Goal: Obtain resource: Download file/media

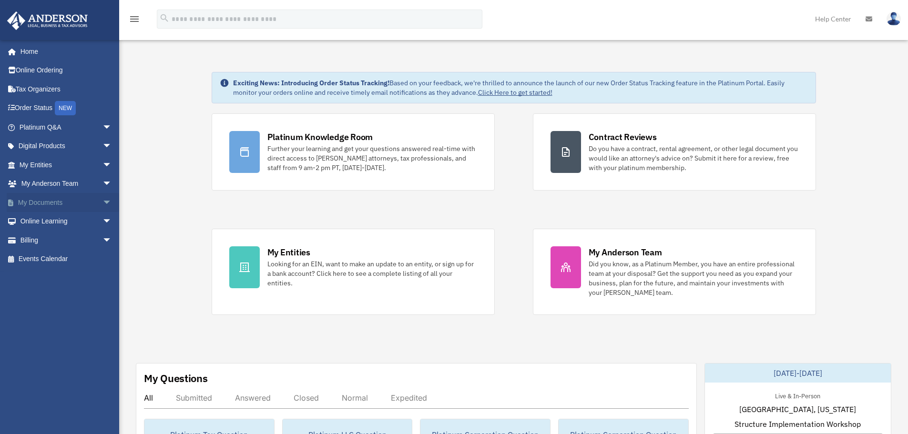
click at [103, 198] on span "arrow_drop_down" at bounding box center [112, 203] width 19 height 20
click at [92, 220] on link "Box" at bounding box center [69, 221] width 113 height 19
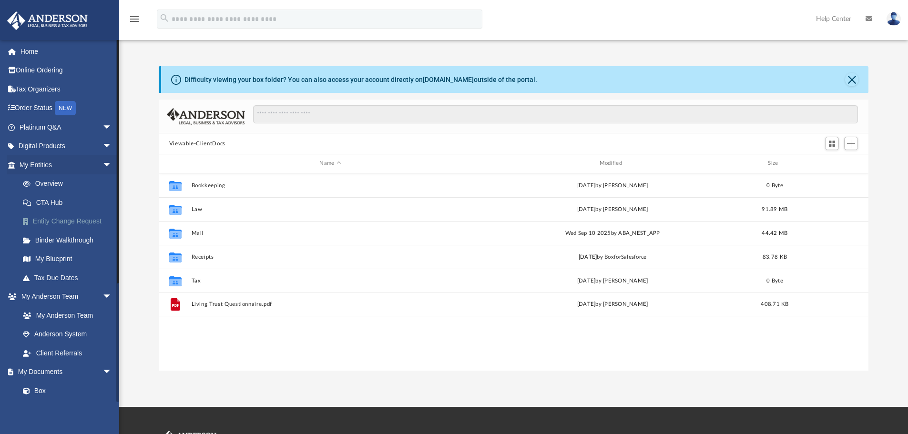
scroll to position [210, 703]
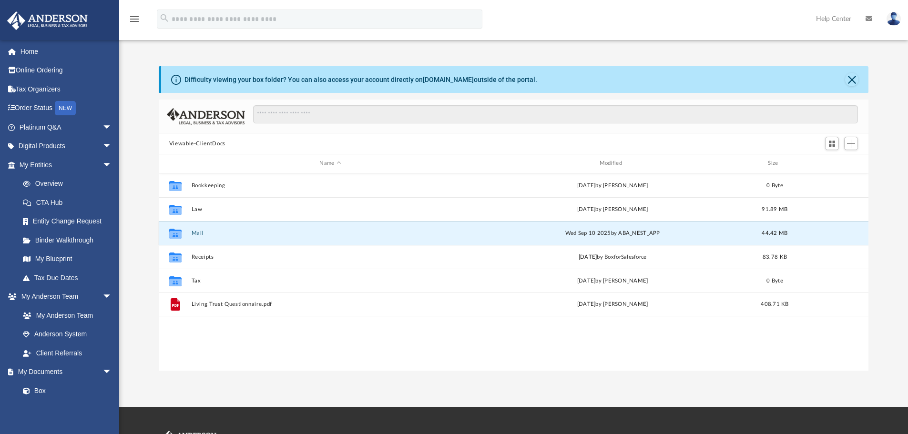
click at [199, 232] on button "Mail" at bounding box center [330, 233] width 278 height 6
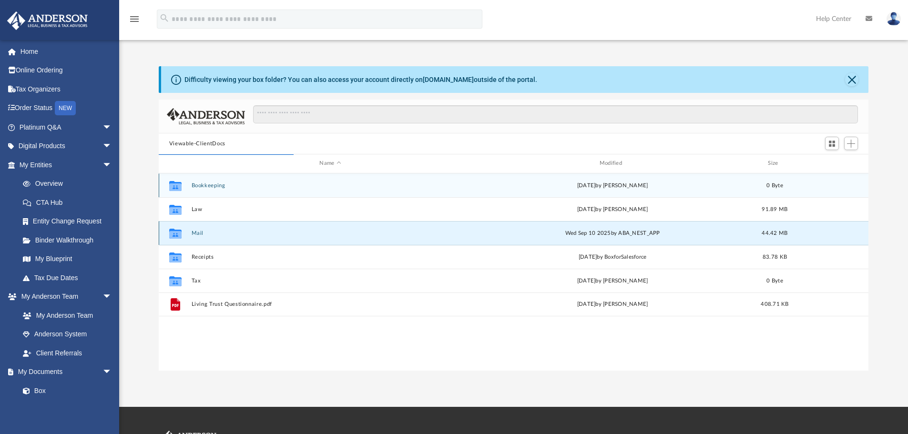
scroll to position [180, 703]
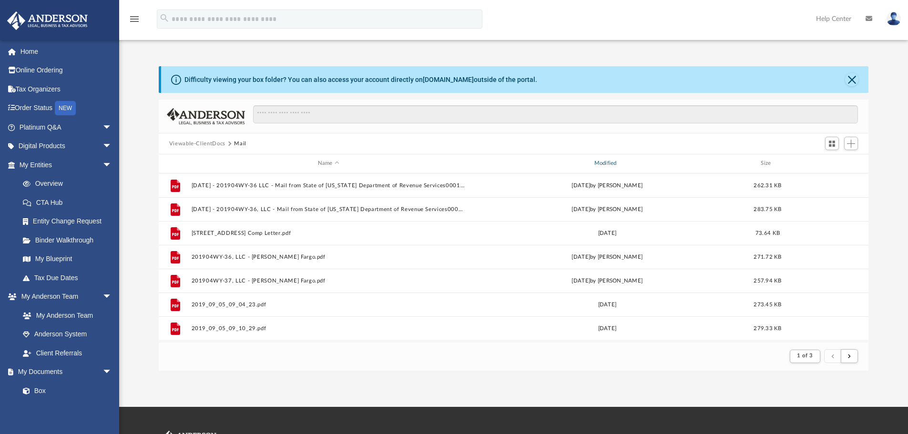
click at [641, 163] on div "Modified" at bounding box center [607, 163] width 275 height 9
click at [610, 162] on div "Modified" at bounding box center [607, 163] width 275 height 9
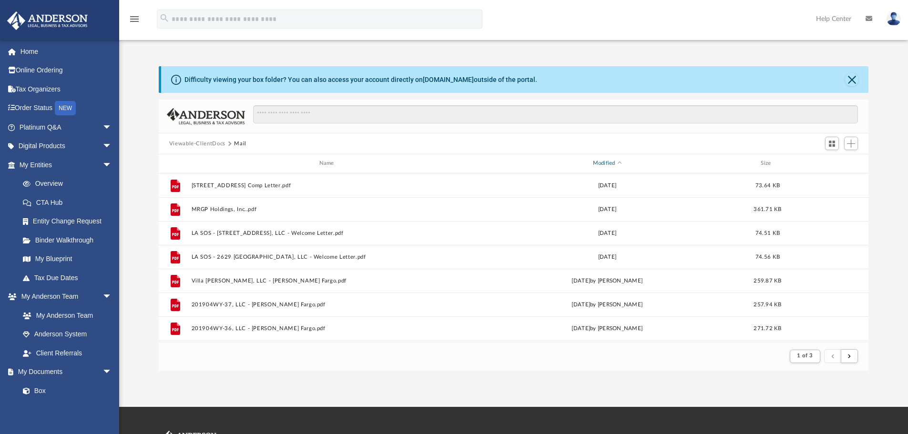
click at [616, 163] on div "Modified" at bounding box center [607, 163] width 275 height 9
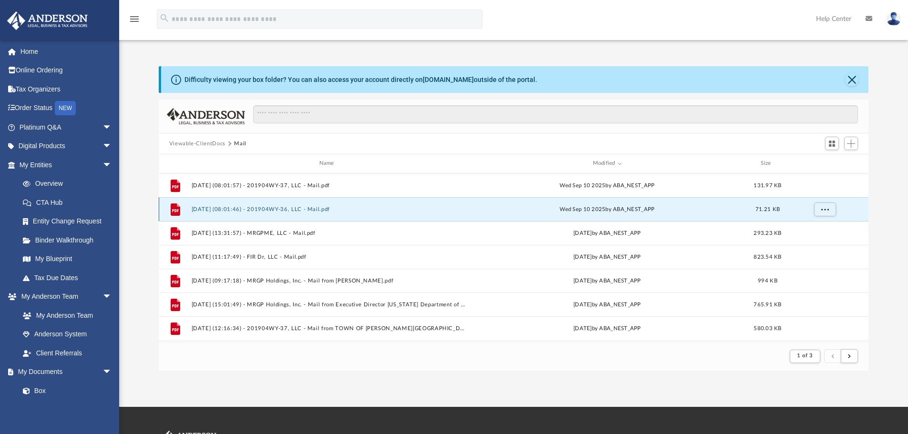
click at [253, 207] on button "[DATE] (08:01:46) - 201904WY-36, LLC - Mail.pdf" at bounding box center [328, 209] width 275 height 6
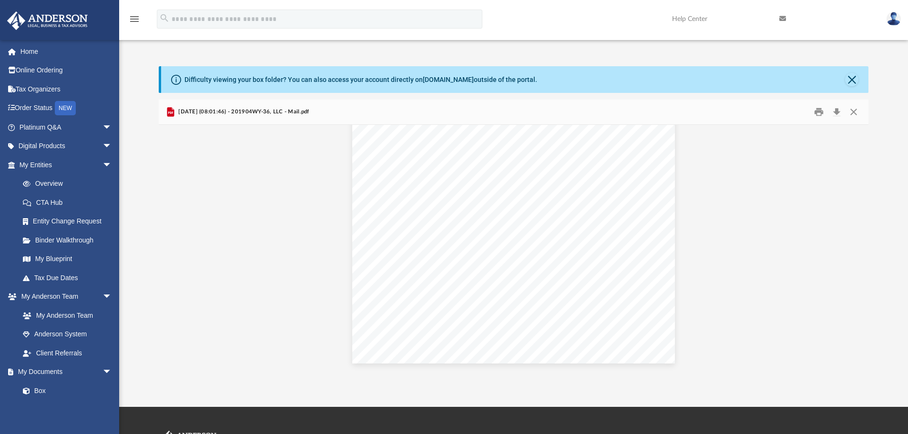
scroll to position [0, 0]
click at [853, 108] on button "Close" at bounding box center [853, 112] width 17 height 15
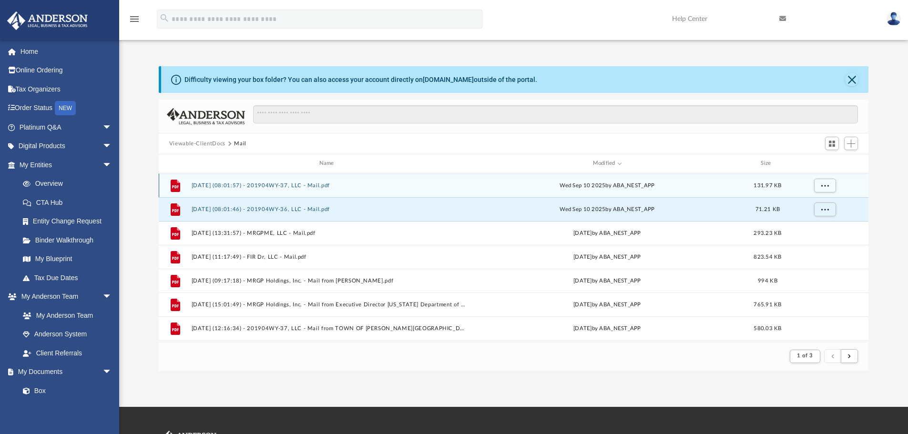
click at [293, 185] on button "[DATE] (08:01:57) - 201904WY-37, LLC - Mail.pdf" at bounding box center [328, 186] width 275 height 6
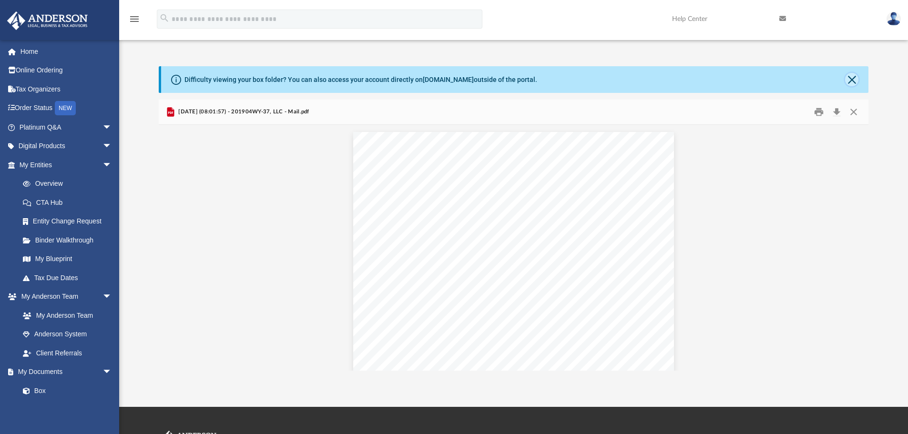
click at [853, 79] on button "Close" at bounding box center [851, 79] width 13 height 13
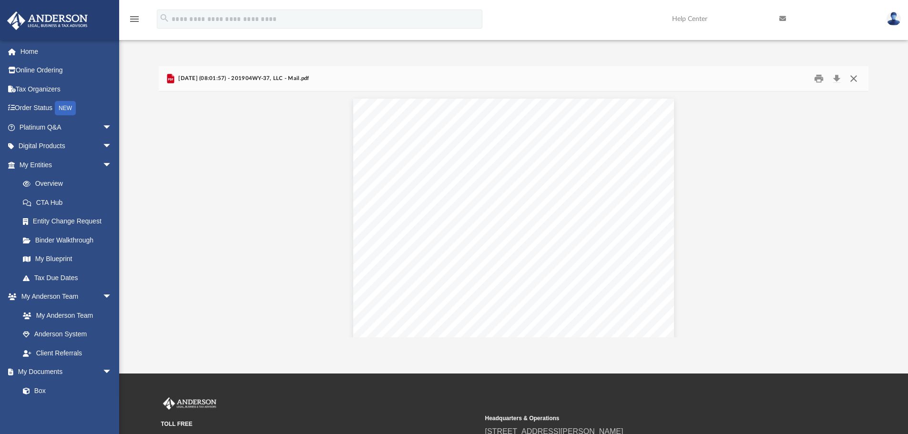
click at [852, 78] on button "Close" at bounding box center [853, 79] width 17 height 15
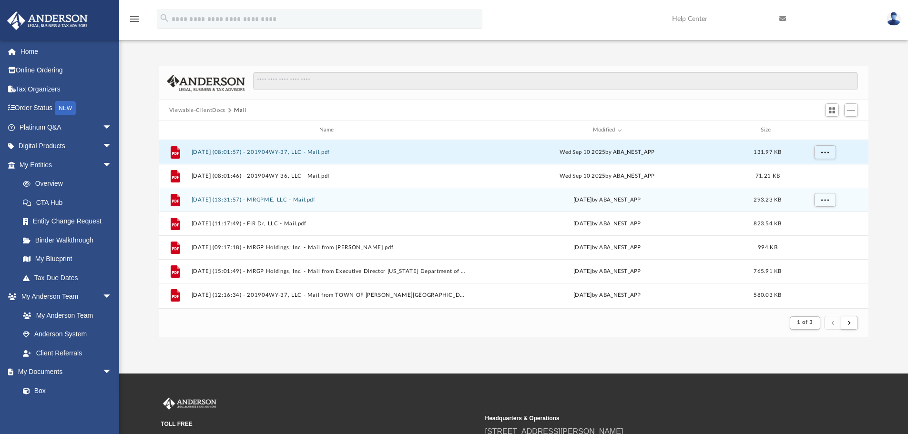
click at [298, 200] on button "[DATE] (13:31:57) - MRGPME, LLC - Mail.pdf" at bounding box center [328, 200] width 275 height 6
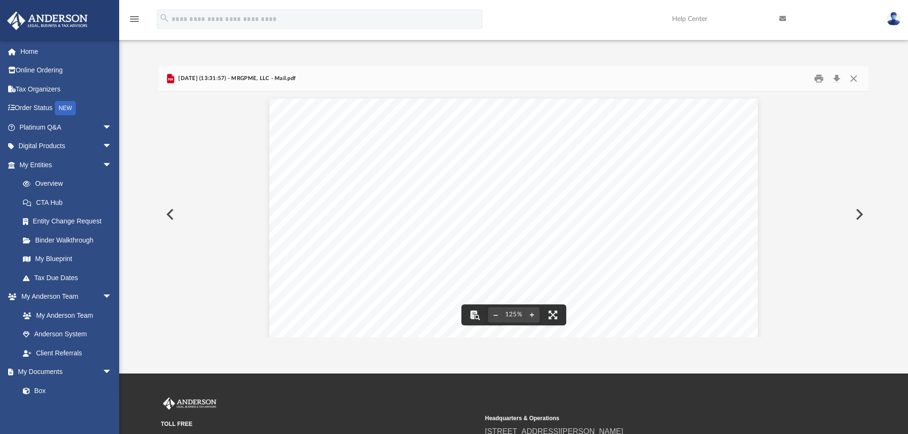
click at [537, 230] on div "Page 1" at bounding box center [513, 412] width 488 height 627
click at [776, 196] on div "Document Viewer" at bounding box center [514, 412] width 710 height 641
click at [781, 253] on div "Document Viewer" at bounding box center [514, 412] width 710 height 641
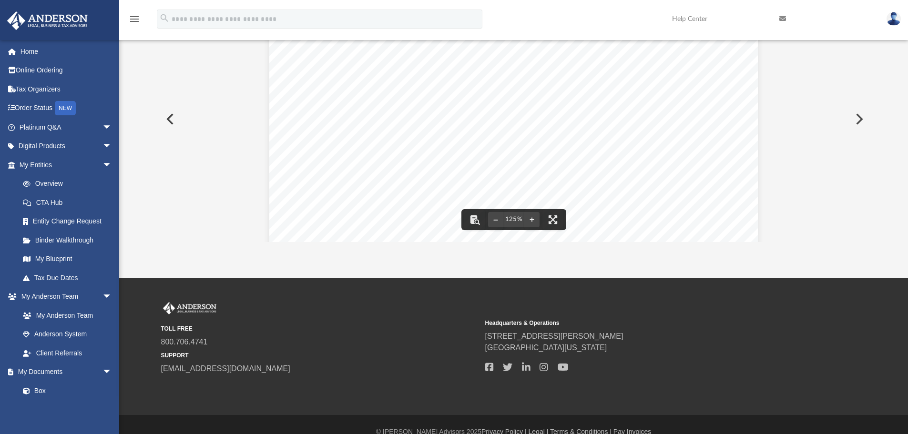
scroll to position [394, 0]
drag, startPoint x: 315, startPoint y: 190, endPoint x: 341, endPoint y: 187, distance: 26.9
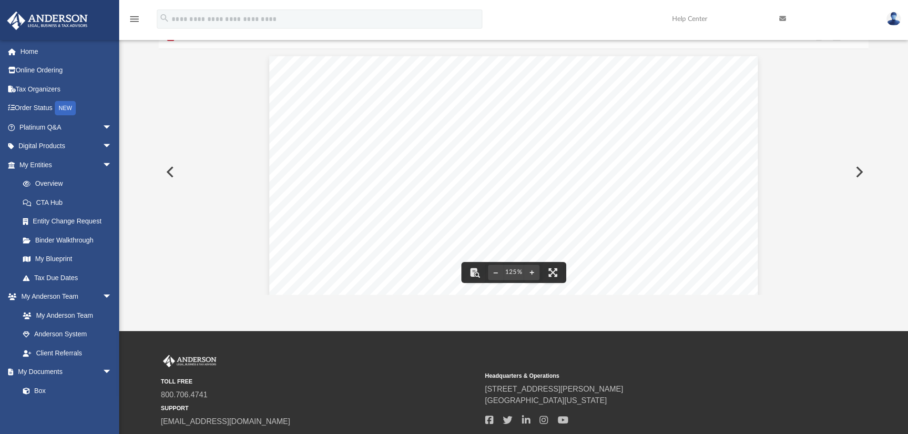
scroll to position [0, 0]
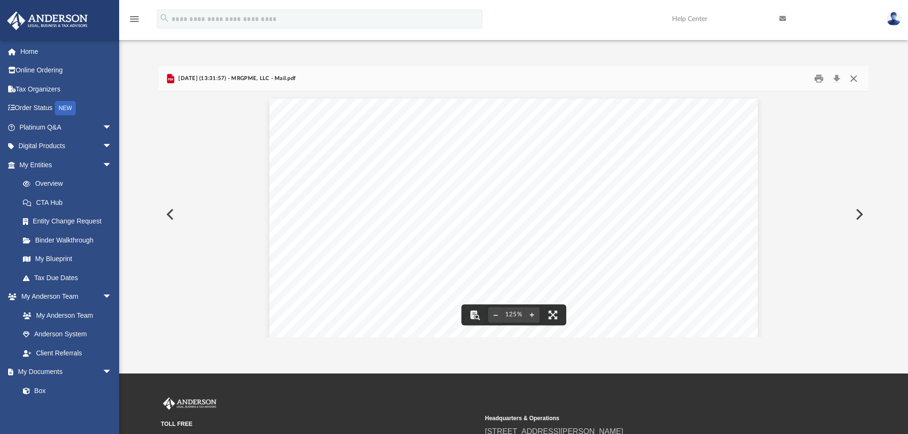
click at [849, 80] on button "Close" at bounding box center [853, 79] width 17 height 15
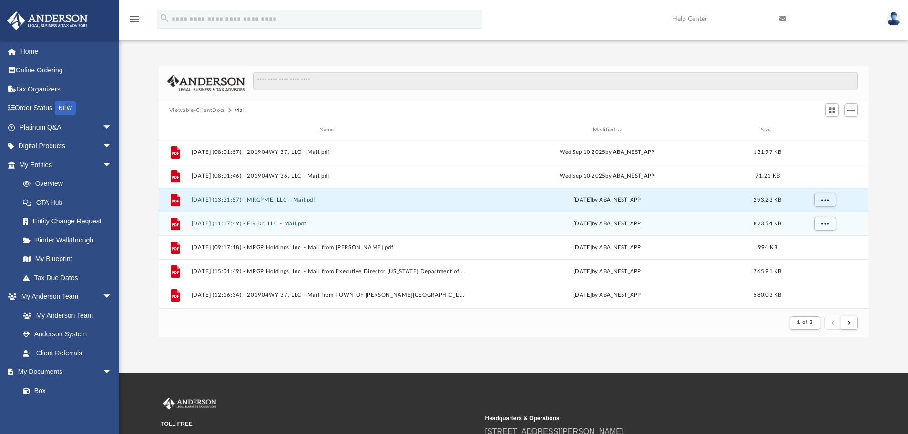
click at [294, 226] on button "[DATE] (11:17:49) - FIR Dr, LLC - Mail.pdf" at bounding box center [328, 224] width 275 height 6
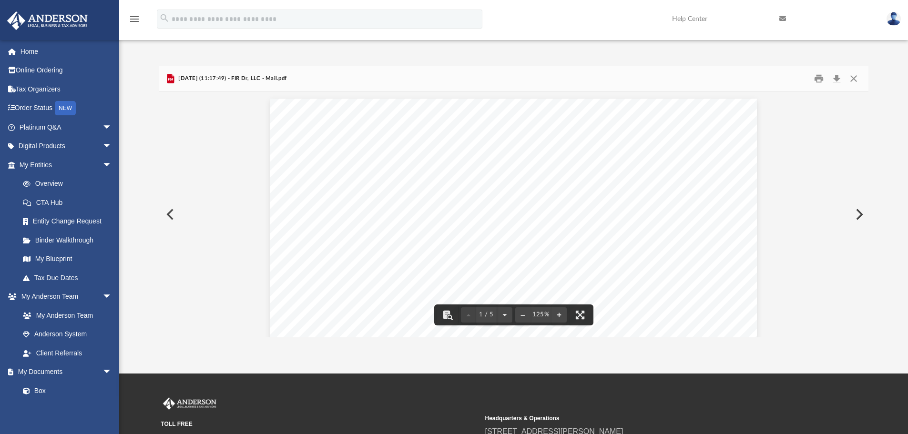
scroll to position [238, 0]
drag, startPoint x: 691, startPoint y: 253, endPoint x: 720, endPoint y: 253, distance: 29.1
click at [720, 253] on div "Page 1" at bounding box center [513, 173] width 487 height 626
click at [858, 77] on button "Close" at bounding box center [853, 79] width 17 height 15
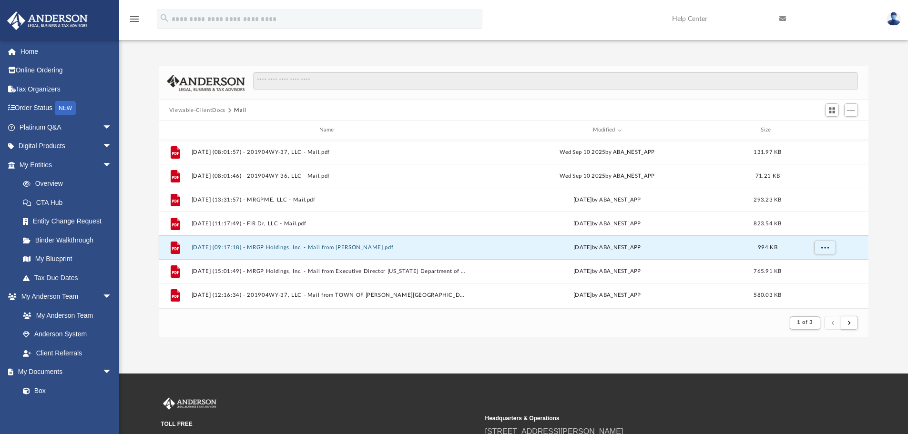
click at [285, 247] on button "[DATE] (09:17:18) - MRGP Holdings, Inc. - Mail from [PERSON_NAME].pdf" at bounding box center [328, 248] width 275 height 6
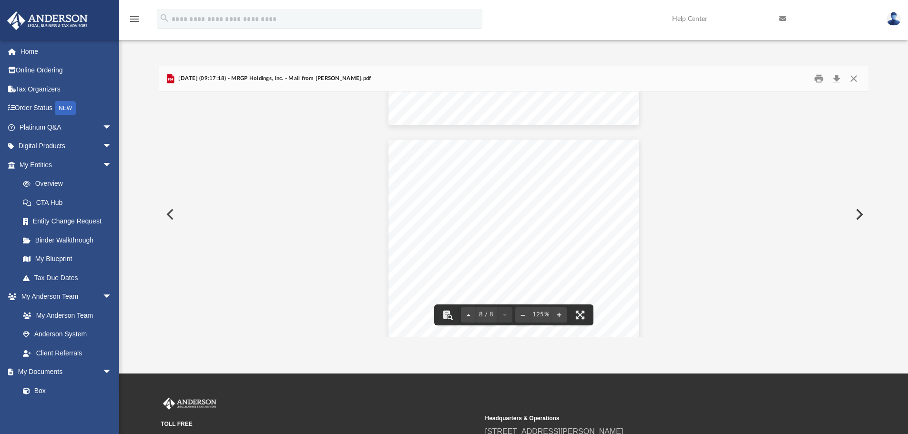
scroll to position [4353, 0]
click at [855, 76] on button "Close" at bounding box center [853, 79] width 17 height 15
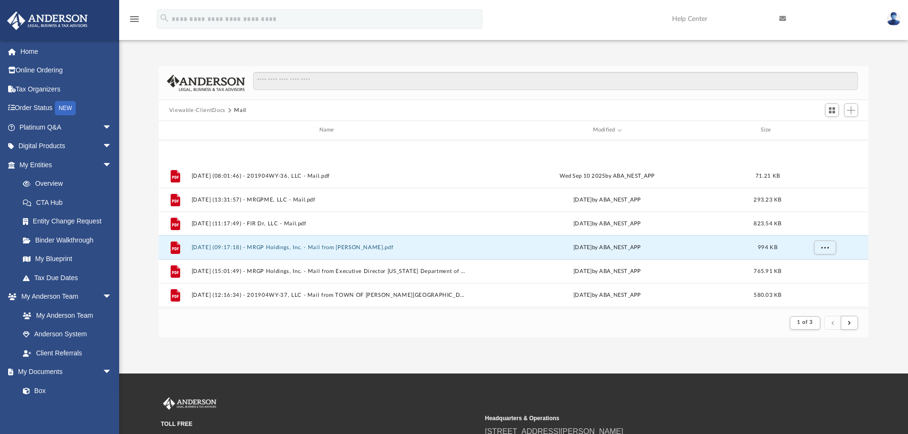
scroll to position [95, 0]
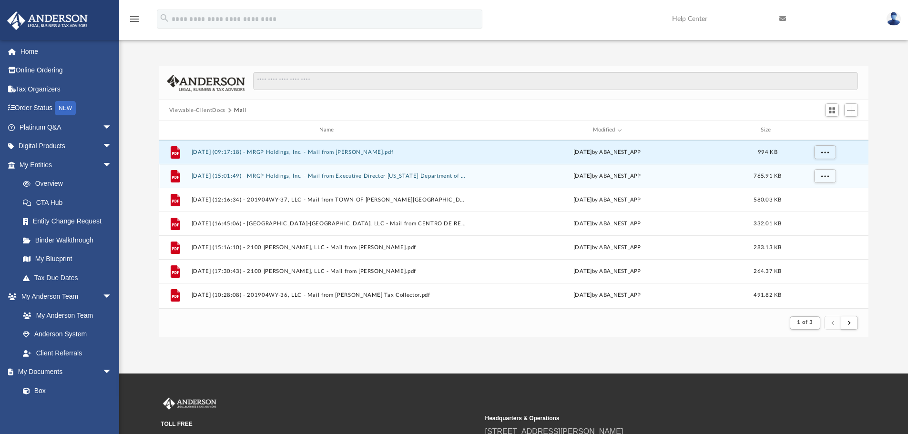
click at [353, 175] on button "[DATE] (15:01:49) - MRGP Holdings, Inc. - Mail from Executive Director [US_STAT…" at bounding box center [328, 176] width 275 height 6
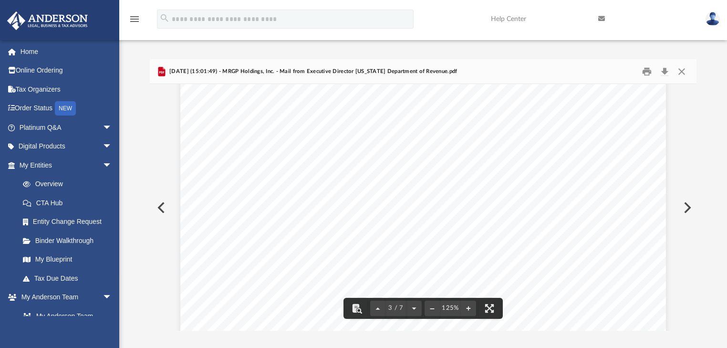
scroll to position [1397, 0]
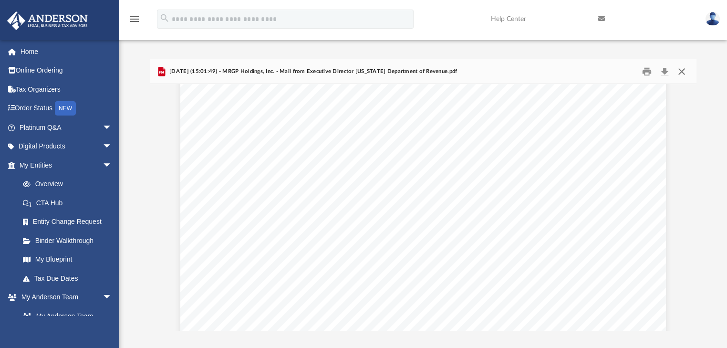
click at [683, 72] on button "Close" at bounding box center [681, 71] width 17 height 15
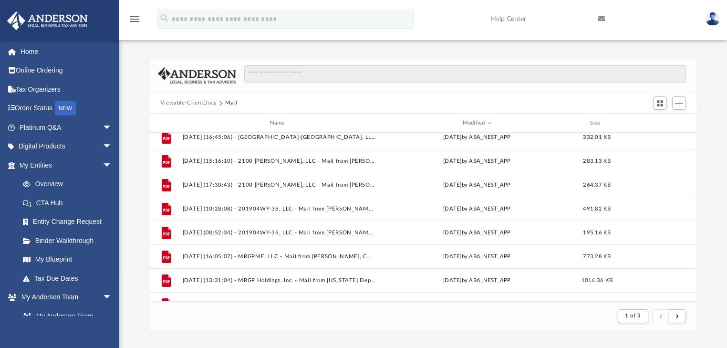
scroll to position [210, 0]
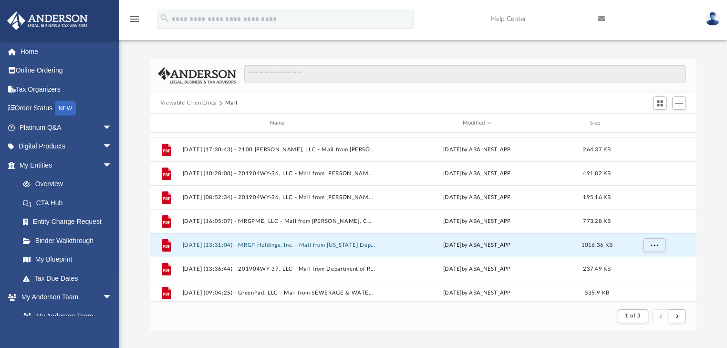
click at [343, 244] on button "[DATE] (13:31:04) - MRGP Holdings, Inc. - Mail from [US_STATE] Department of Re…" at bounding box center [279, 245] width 194 height 6
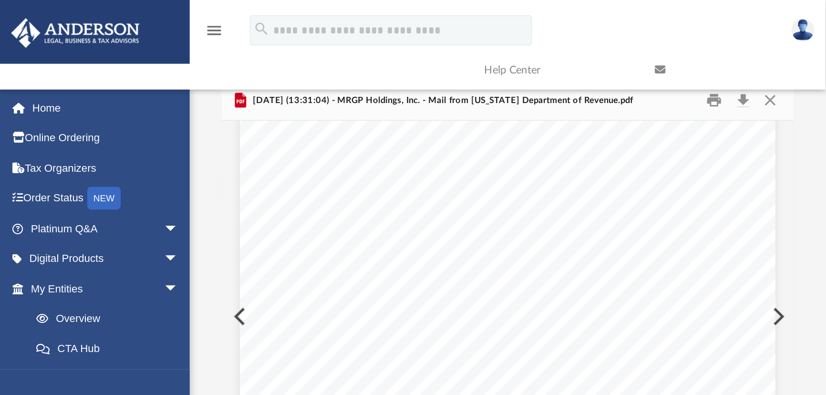
scroll to position [109, 0]
click at [465, 63] on button "Download" at bounding box center [466, 63] width 17 height 15
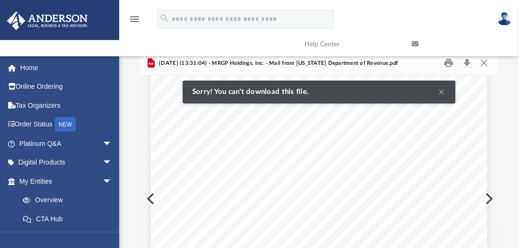
click at [440, 92] on button "Clear Notification" at bounding box center [441, 91] width 11 height 11
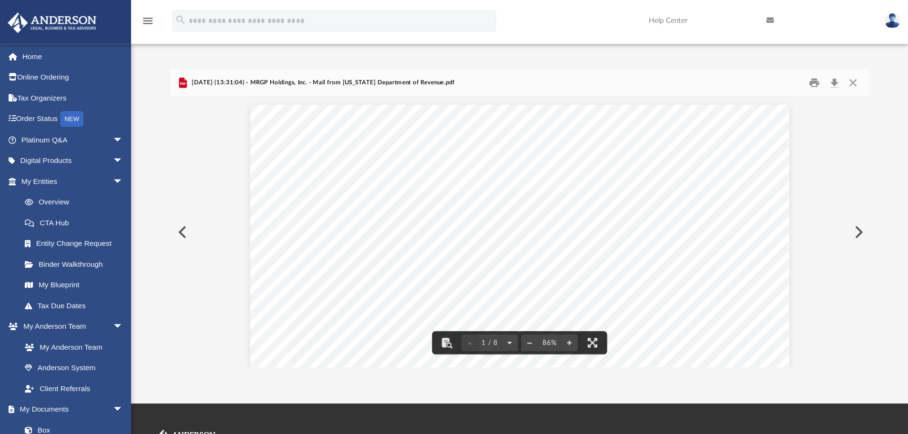
scroll to position [180, 703]
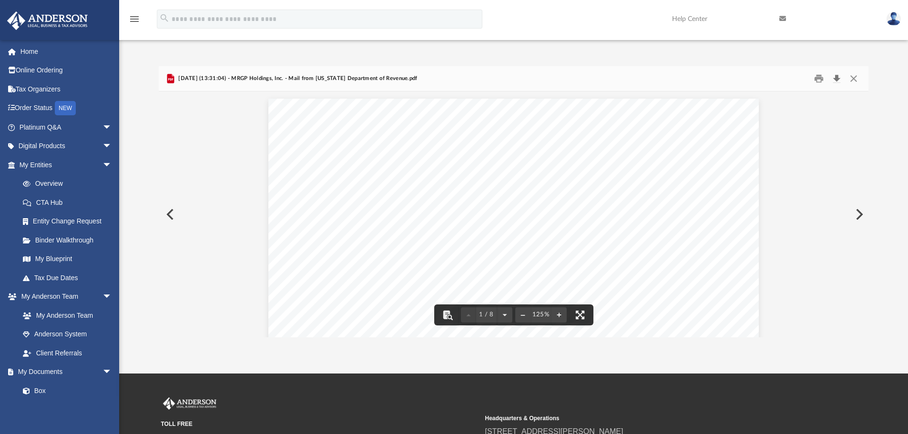
click at [834, 79] on button "Download" at bounding box center [836, 79] width 17 height 15
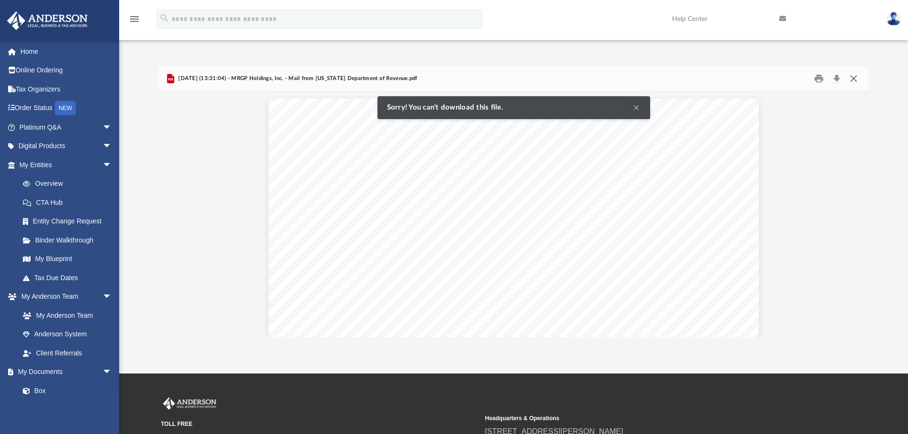
click at [856, 80] on button "Close" at bounding box center [853, 79] width 17 height 15
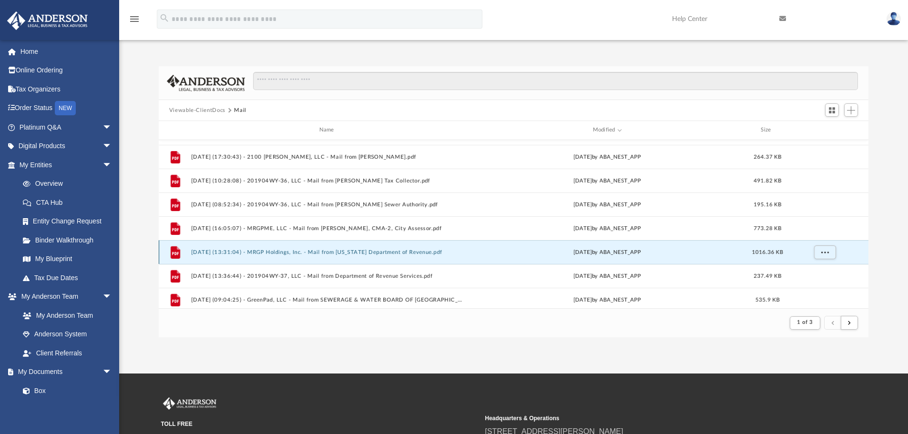
click at [398, 255] on button "[DATE] (13:31:04) - MRGP Holdings, Inc. - Mail from [US_STATE] Department of Re…" at bounding box center [328, 252] width 275 height 6
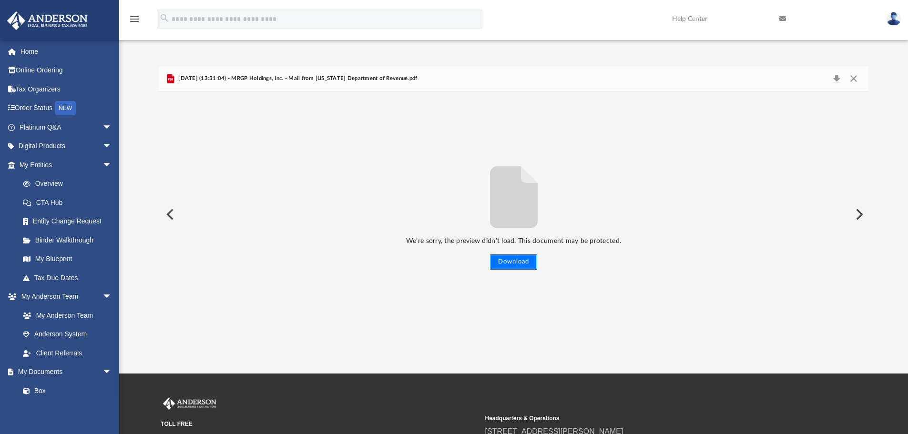
click at [508, 262] on button "Download" at bounding box center [513, 262] width 47 height 15
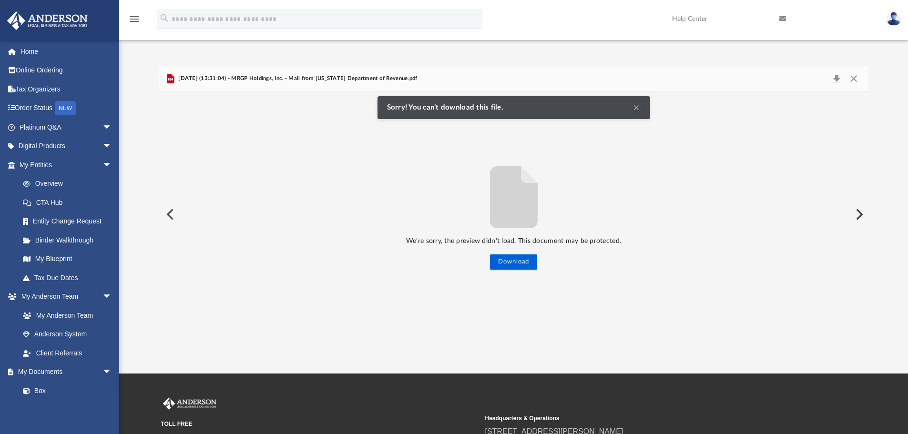
click at [636, 107] on button "Clear Notification" at bounding box center [636, 107] width 11 height 11
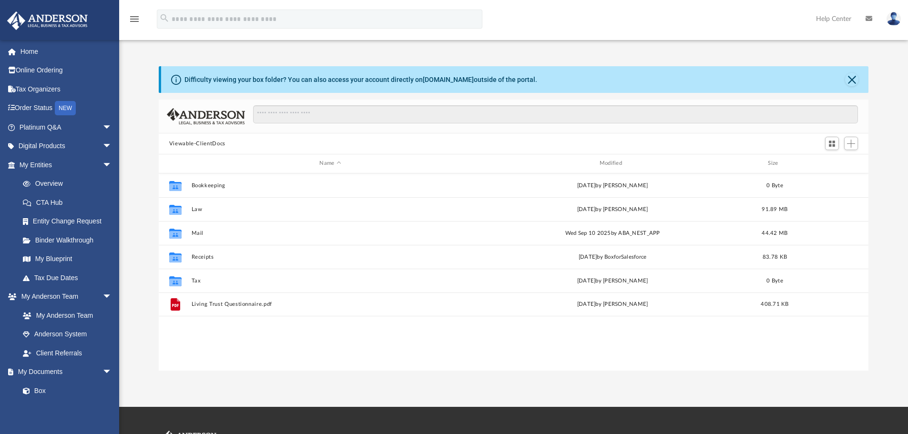
scroll to position [210, 703]
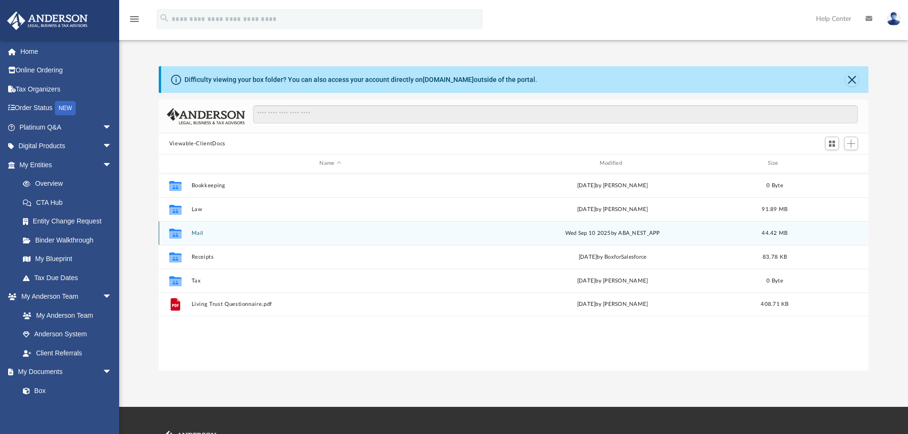
click at [199, 231] on button "Mail" at bounding box center [330, 233] width 278 height 6
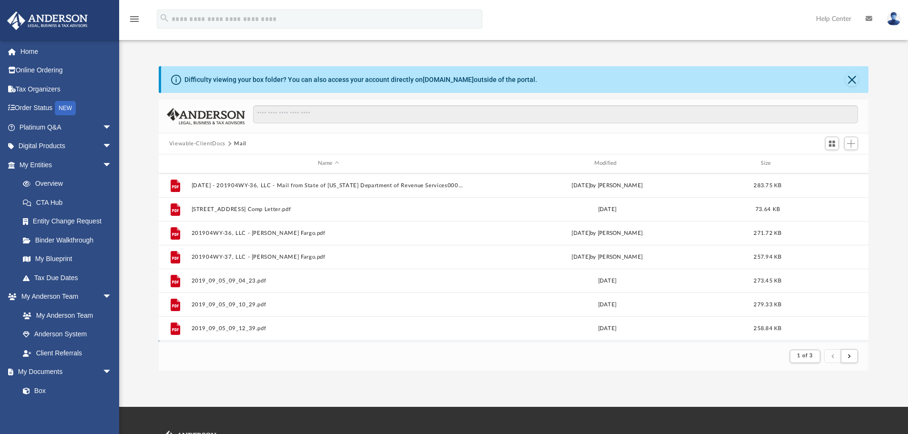
scroll to position [0, 0]
click at [616, 164] on div "Modified" at bounding box center [607, 163] width 275 height 9
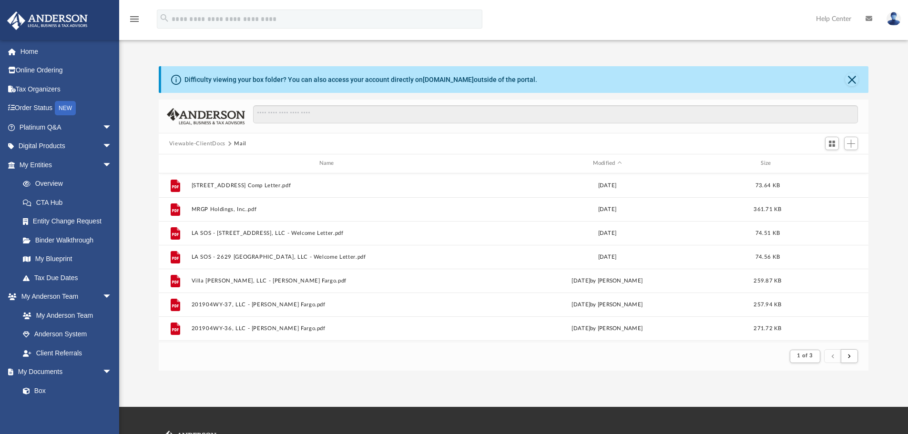
click at [607, 159] on div "Name Modified Size" at bounding box center [514, 163] width 710 height 19
click at [598, 161] on div "Modified" at bounding box center [607, 163] width 275 height 9
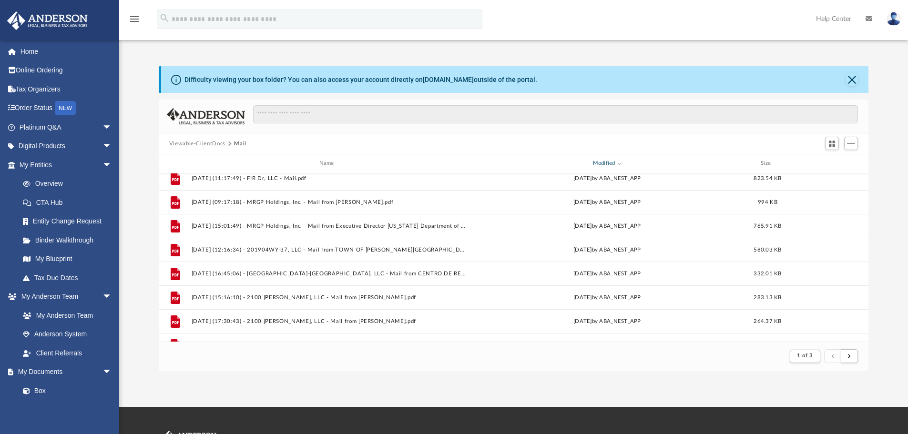
scroll to position [95, 0]
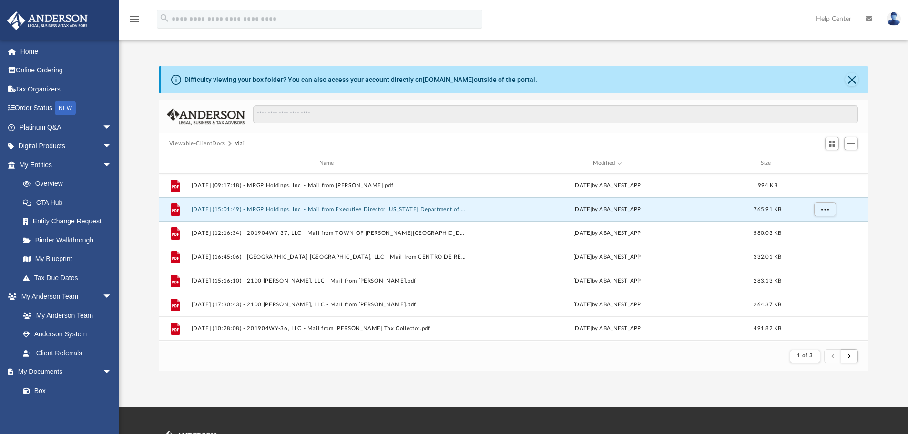
click at [311, 207] on button "[DATE] (15:01:49) - MRGP Holdings, Inc. - Mail from Executive Director [US_STAT…" at bounding box center [328, 209] width 275 height 6
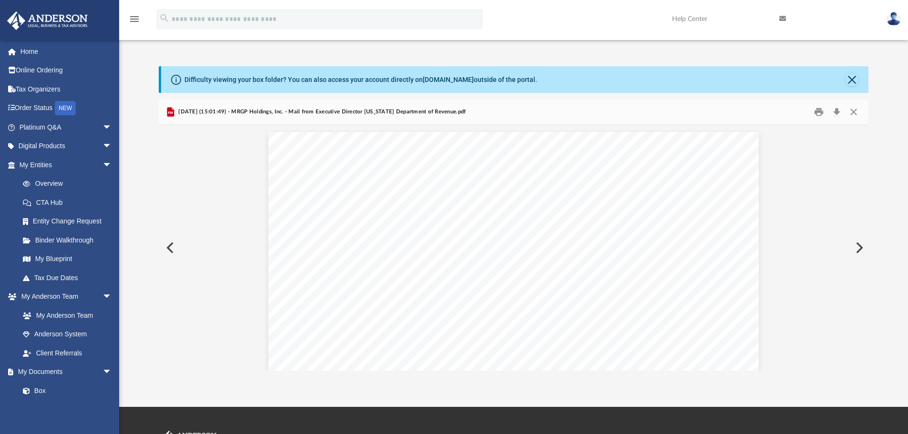
scroll to position [1283, 0]
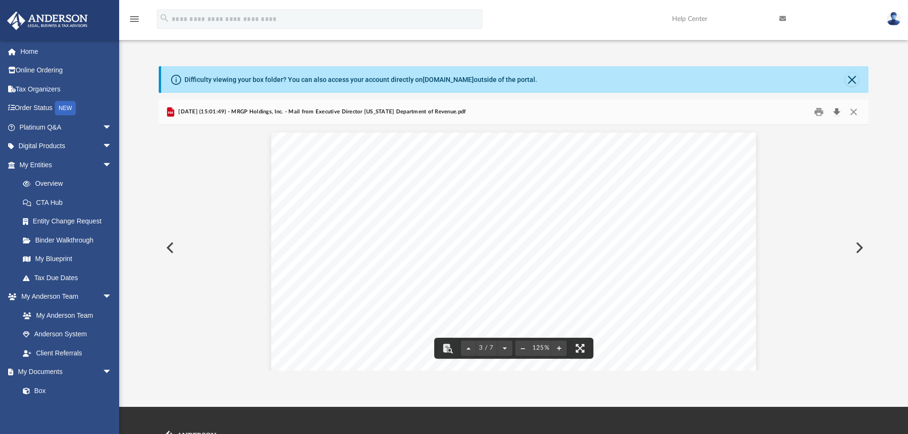
click at [834, 113] on button "Download" at bounding box center [836, 112] width 17 height 15
click at [852, 111] on button "Close" at bounding box center [853, 112] width 17 height 15
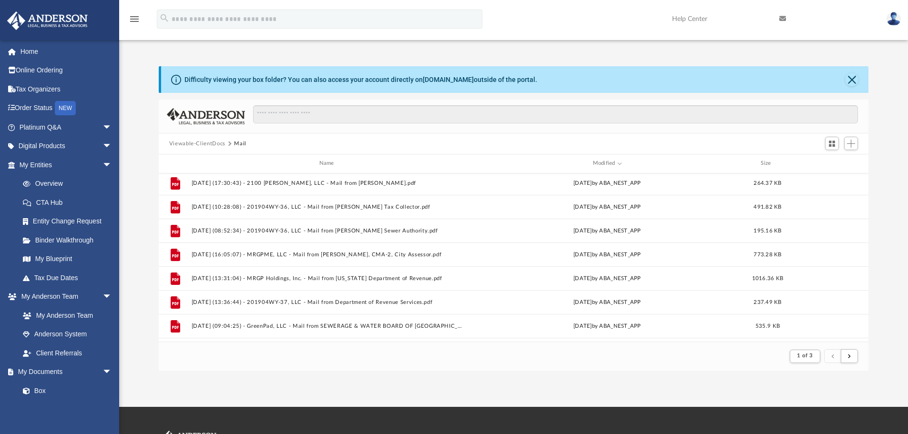
scroll to position [238, 0]
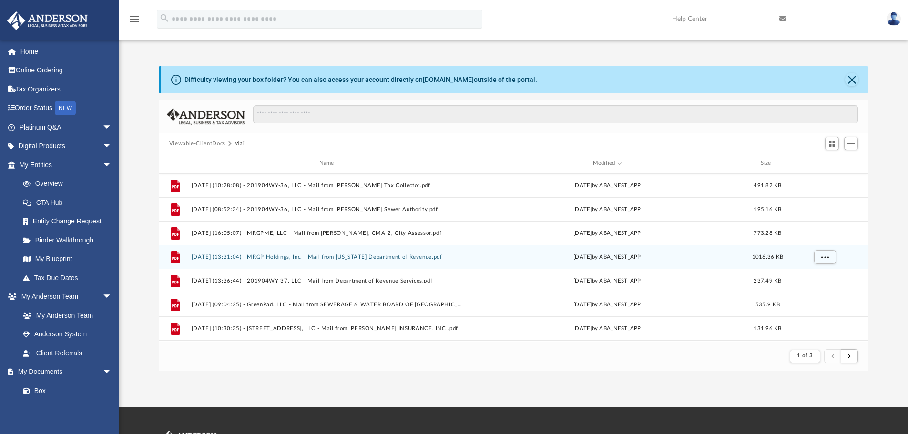
click at [345, 257] on button "[DATE] (13:31:04) - MRGP Holdings, Inc. - Mail from [US_STATE] Department of Re…" at bounding box center [328, 257] width 275 height 6
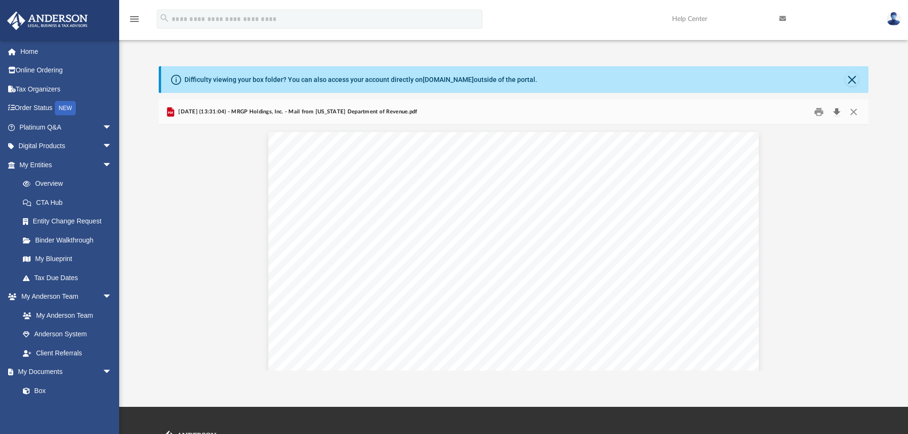
click at [837, 111] on button "Download" at bounding box center [836, 112] width 17 height 15
click at [852, 110] on button "Close" at bounding box center [853, 112] width 17 height 15
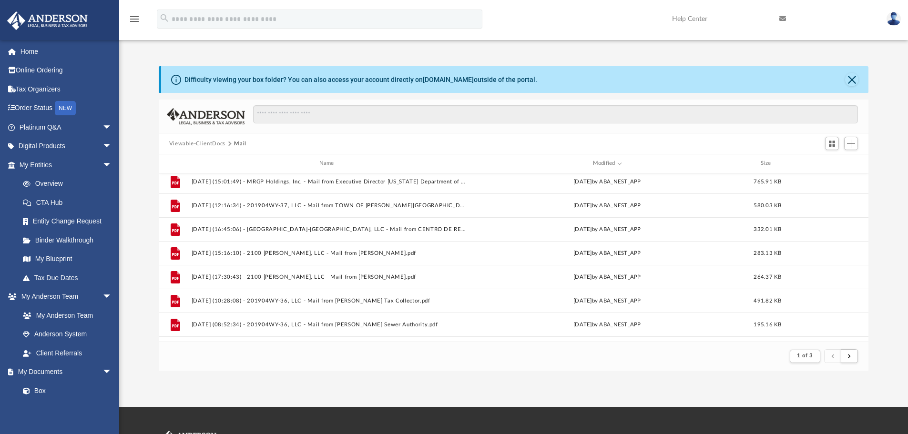
scroll to position [48, 0]
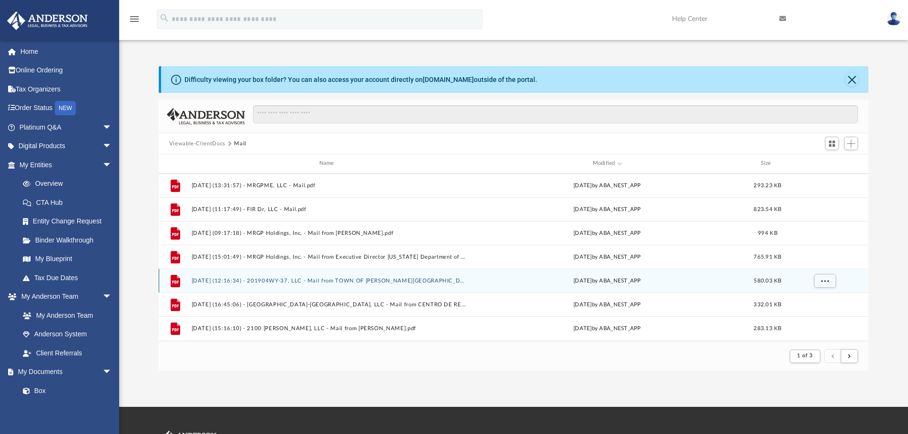
click at [373, 278] on button "[DATE] (12:16:34) - 201904WY-37, LLC - Mail from TOWN OF [PERSON_NAME][GEOGRAPH…" at bounding box center [328, 281] width 275 height 6
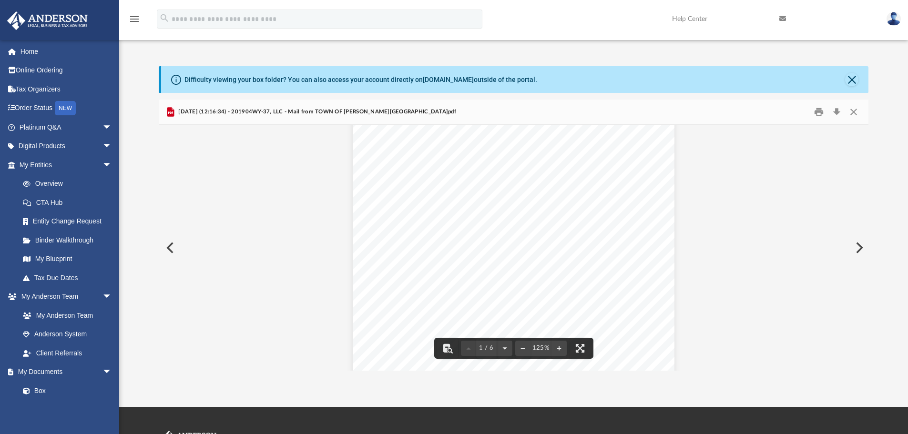
scroll to position [191, 0]
click at [854, 108] on button "Close" at bounding box center [853, 112] width 17 height 15
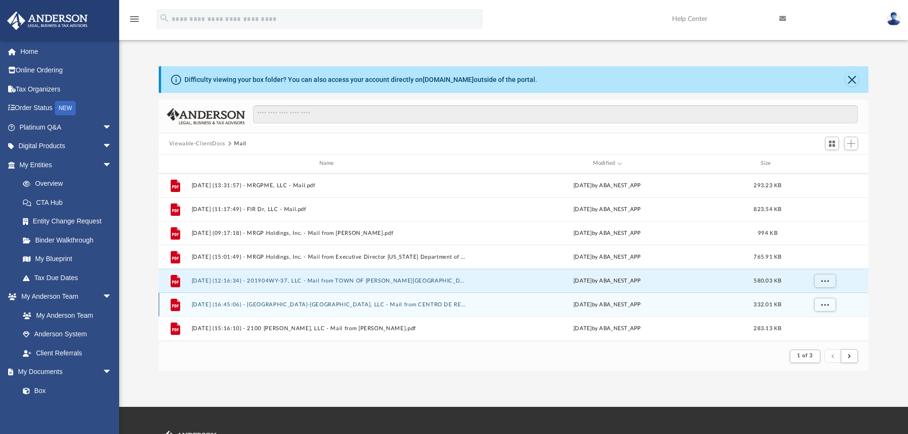
click at [423, 304] on button "[DATE] (16:45:06) - [GEOGRAPHIC_DATA]-[GEOGRAPHIC_DATA], LLC - Mail from CENTRO…" at bounding box center [328, 305] width 275 height 6
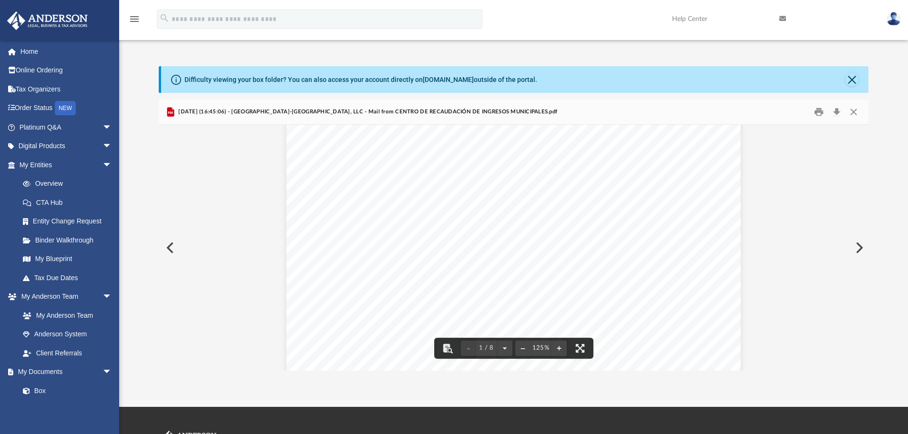
scroll to position [0, 0]
click at [855, 111] on button "Close" at bounding box center [853, 112] width 17 height 15
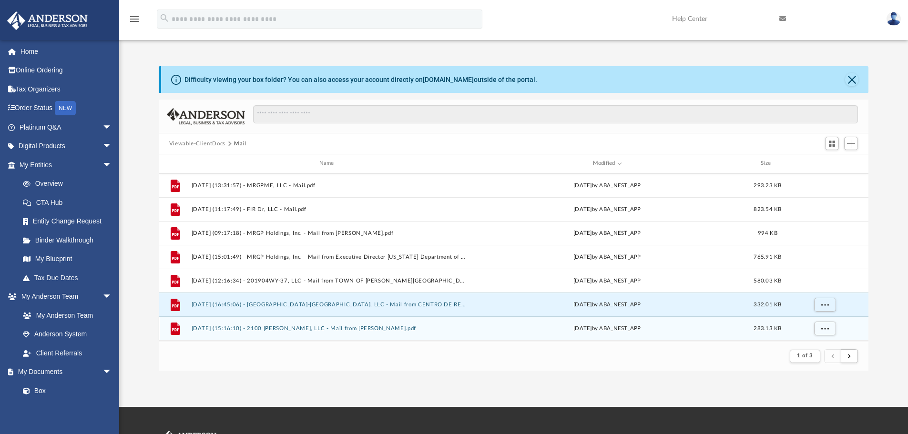
click at [350, 328] on button "[DATE] (15:16:10) - 2100 [PERSON_NAME], LLC - Mail from [PERSON_NAME].pdf" at bounding box center [328, 329] width 275 height 6
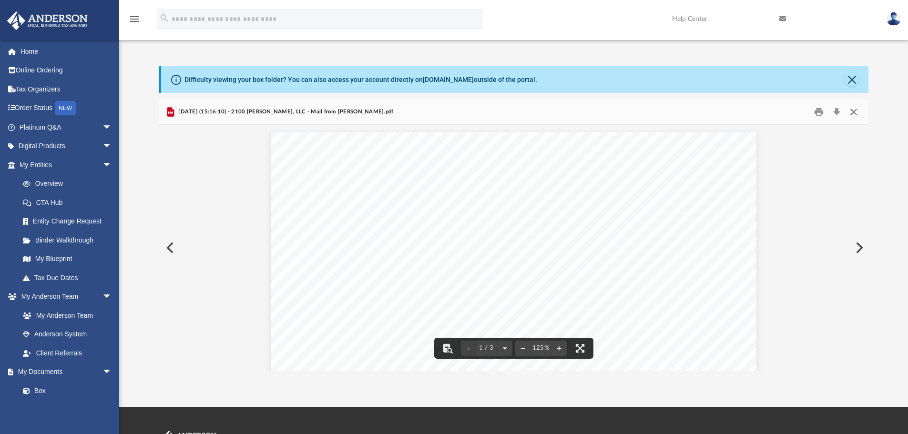
click at [854, 111] on button "Close" at bounding box center [853, 112] width 17 height 15
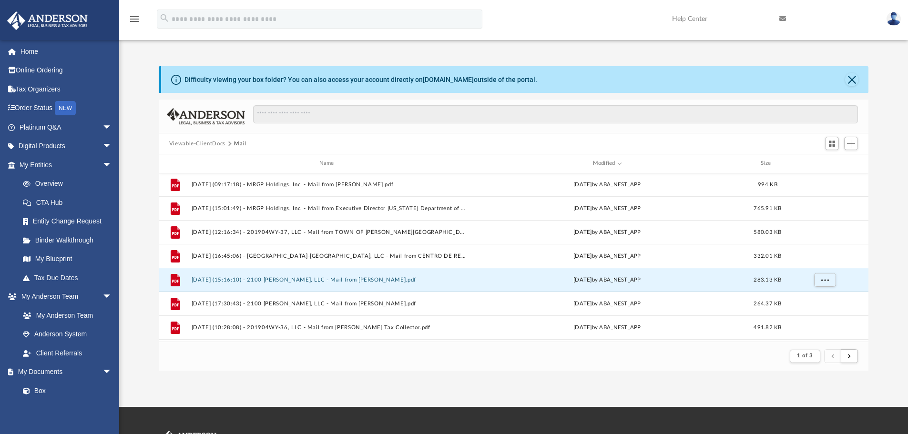
scroll to position [143, 0]
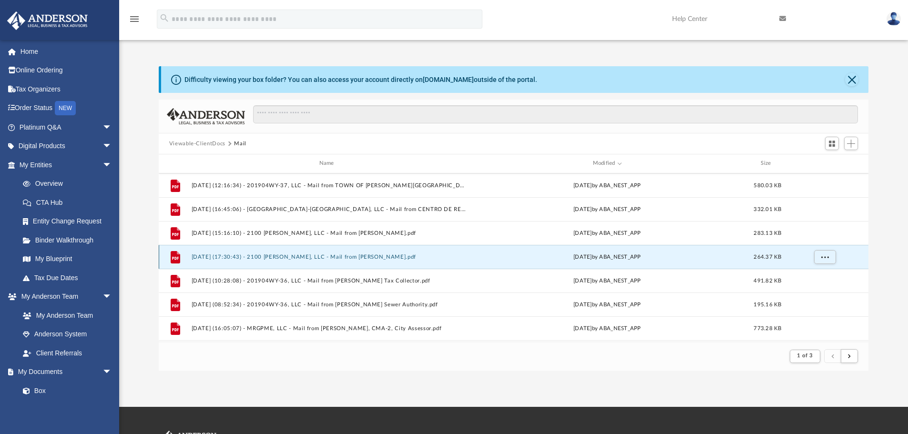
click at [339, 257] on button "[DATE] (17:30:43) - 2100 [PERSON_NAME], LLC - Mail from [PERSON_NAME].pdf" at bounding box center [328, 257] width 275 height 6
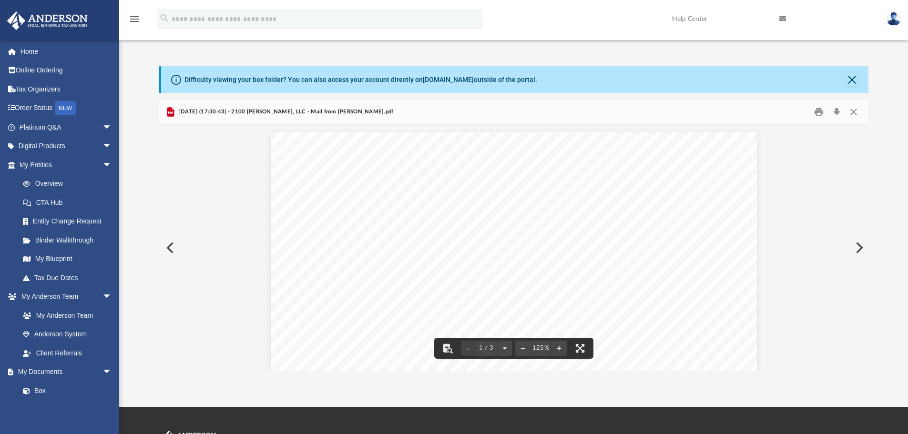
scroll to position [191, 0]
click at [853, 109] on button "Close" at bounding box center [853, 112] width 17 height 15
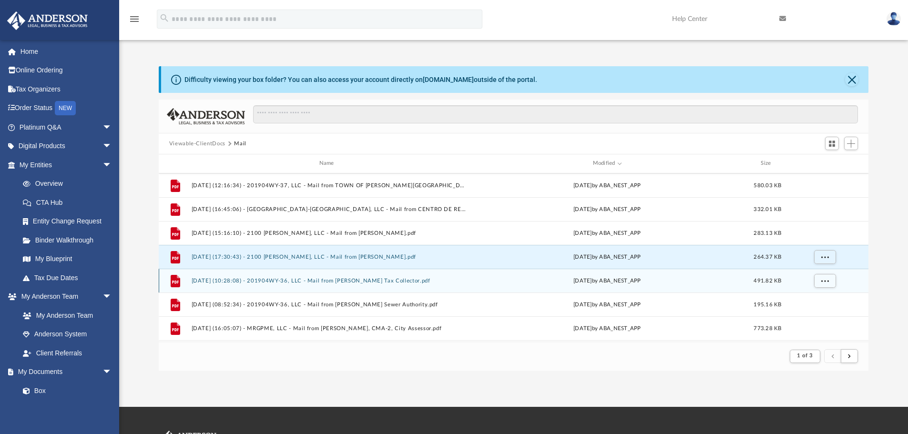
click at [335, 278] on button "[DATE] (10:28:08) - 201904WY-36, LLC - Mail from [PERSON_NAME] Tax Collector.pdf" at bounding box center [328, 281] width 275 height 6
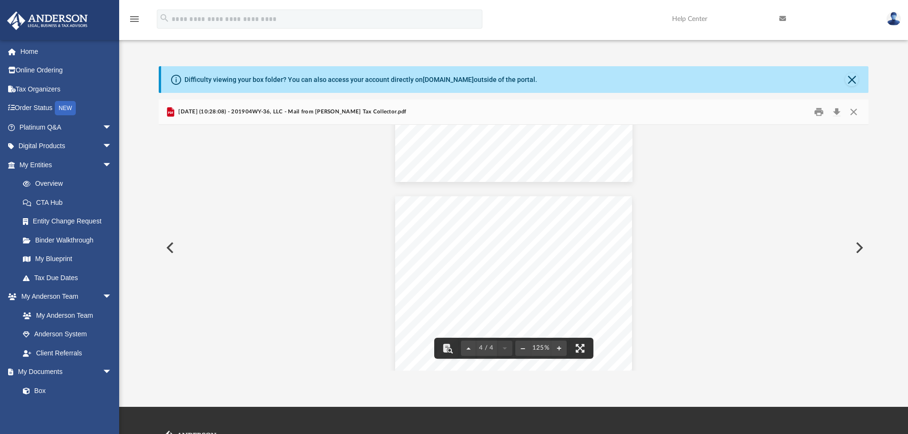
scroll to position [1812, 0]
click at [858, 113] on button "Close" at bounding box center [853, 112] width 17 height 15
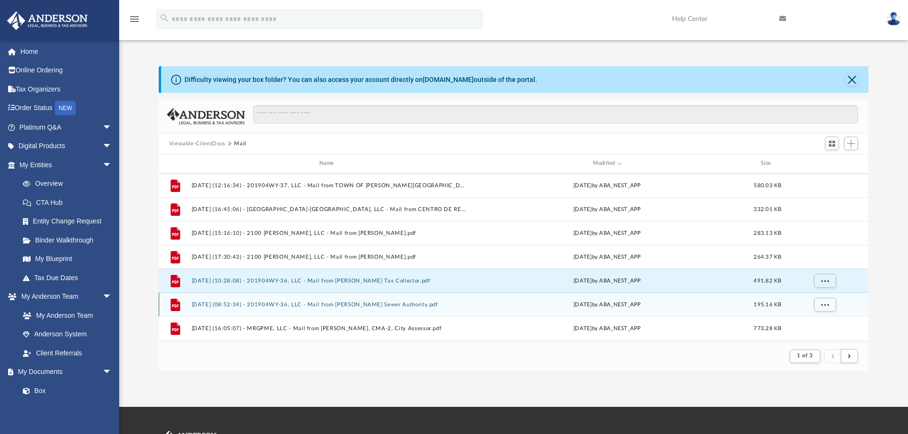
click at [301, 304] on button "[DATE] (08:52:34) - 201904WY-36, LLC - Mail from [PERSON_NAME] Sewer Authority.…" at bounding box center [328, 305] width 275 height 6
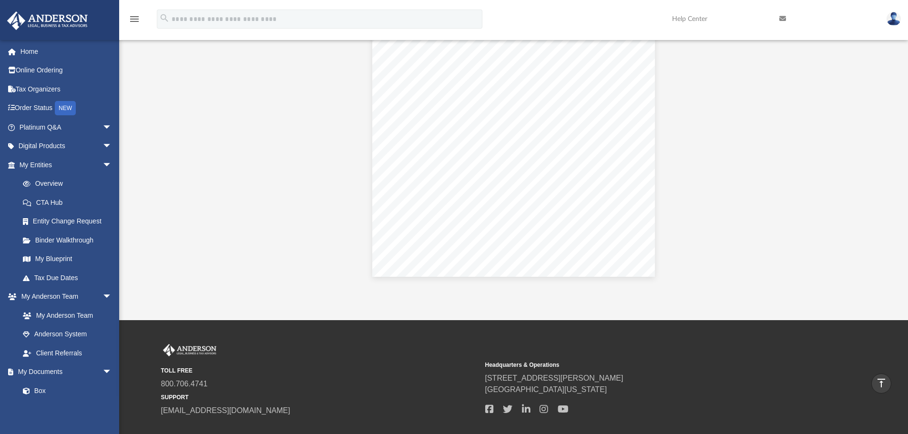
scroll to position [0, 0]
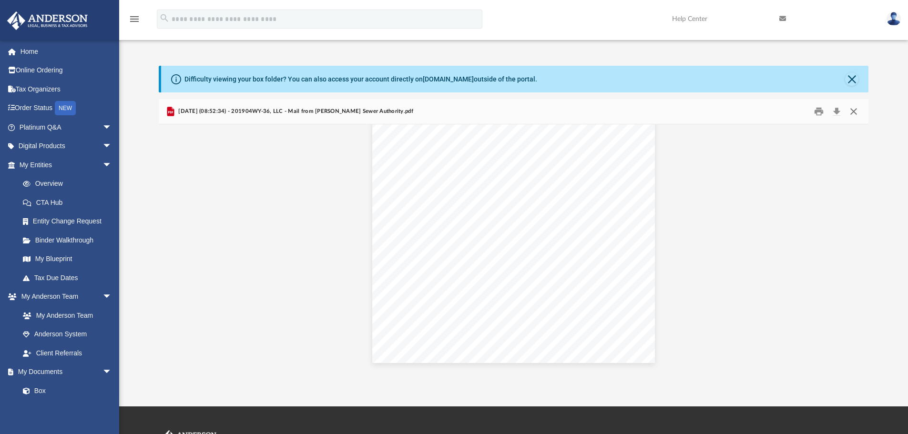
click at [856, 108] on button "Close" at bounding box center [853, 111] width 17 height 15
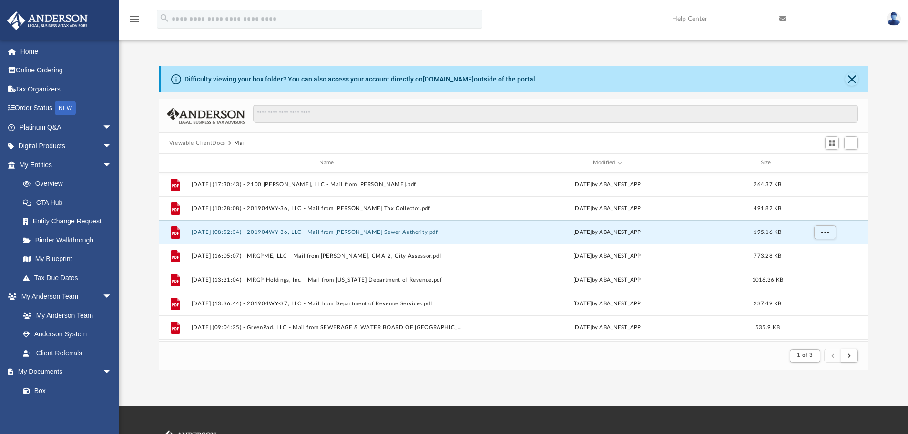
scroll to position [286, 0]
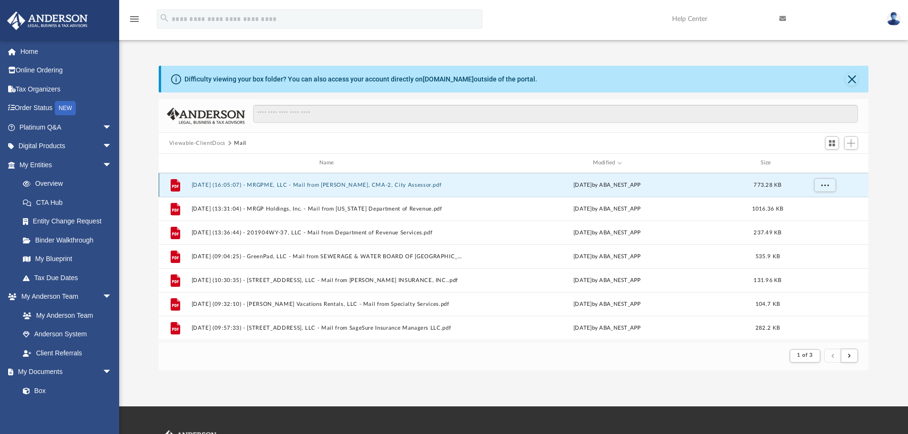
click at [395, 184] on button "[DATE] (16:05:07) - MRGPME, LLC - Mail from [PERSON_NAME], CMA-2, City Assessor…" at bounding box center [328, 185] width 275 height 6
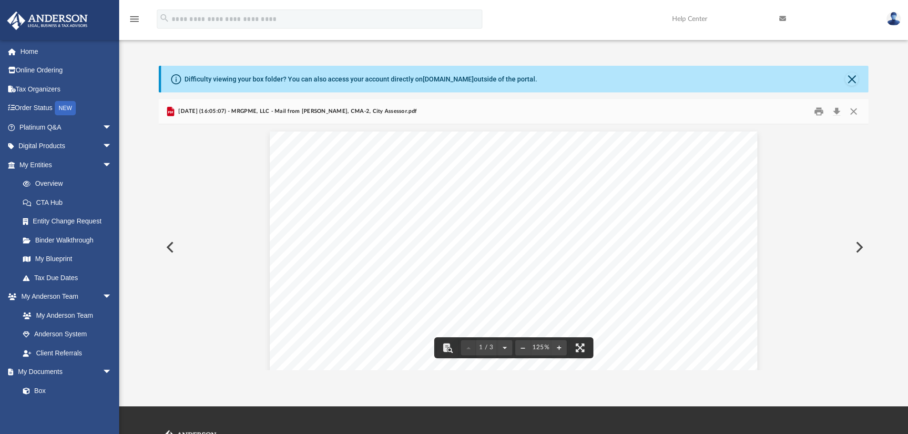
scroll to position [0, 0]
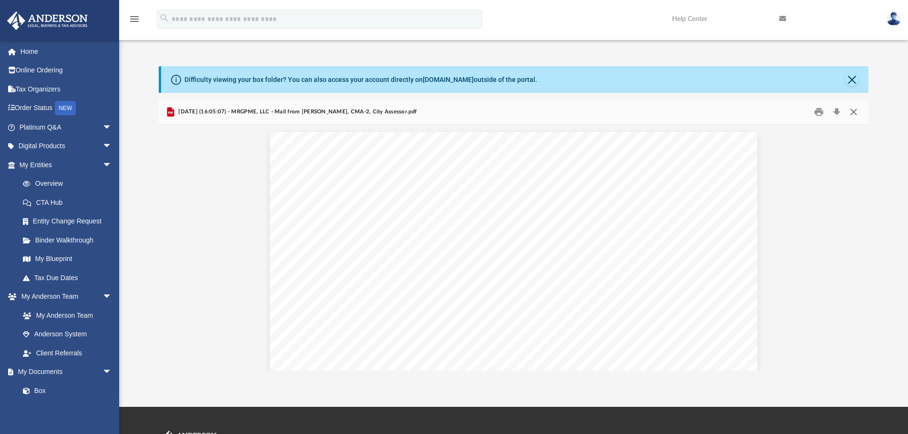
click at [857, 111] on button "Close" at bounding box center [853, 112] width 17 height 15
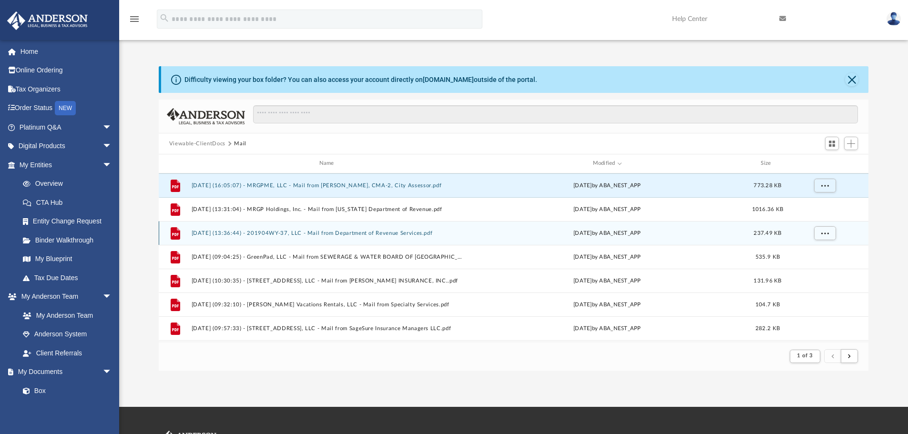
click at [383, 231] on button "[DATE] (13:36:44) - 201904WY-37, LLC - Mail from Department of Revenue Services…" at bounding box center [328, 233] width 275 height 6
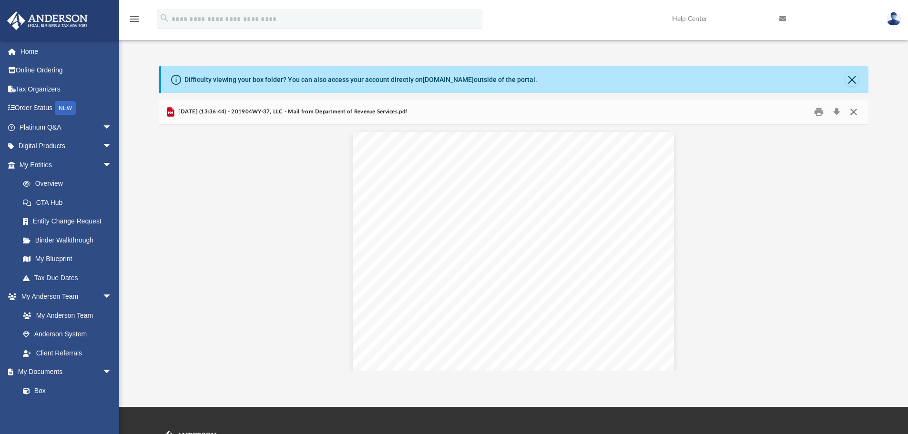
click at [856, 111] on button "Close" at bounding box center [853, 112] width 17 height 15
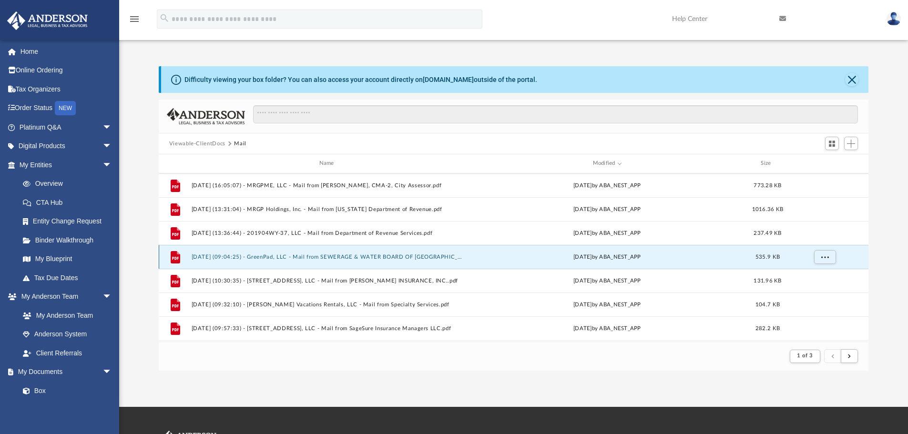
click at [346, 255] on button "[DATE] (09:04:25) - GreenPad, LLC - Mail from SEWERAGE & WATER BOARD OF [GEOGRA…" at bounding box center [328, 257] width 275 height 6
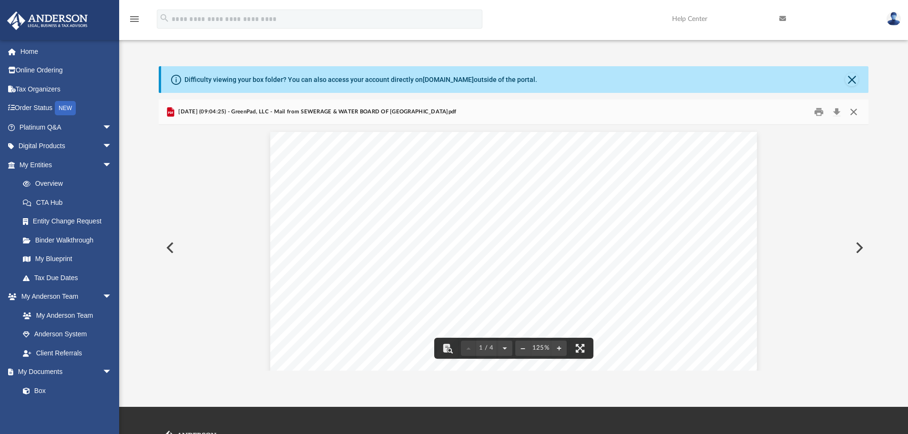
click at [852, 111] on button "Close" at bounding box center [853, 112] width 17 height 15
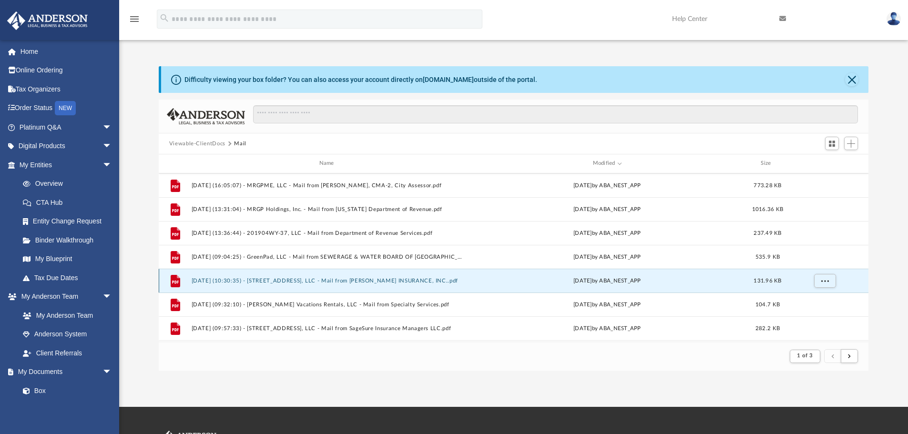
click at [376, 279] on button "[DATE] (10:30:35) - [STREET_ADDRESS], LLC - Mail from [PERSON_NAME] INSURANCE, …" at bounding box center [328, 281] width 275 height 6
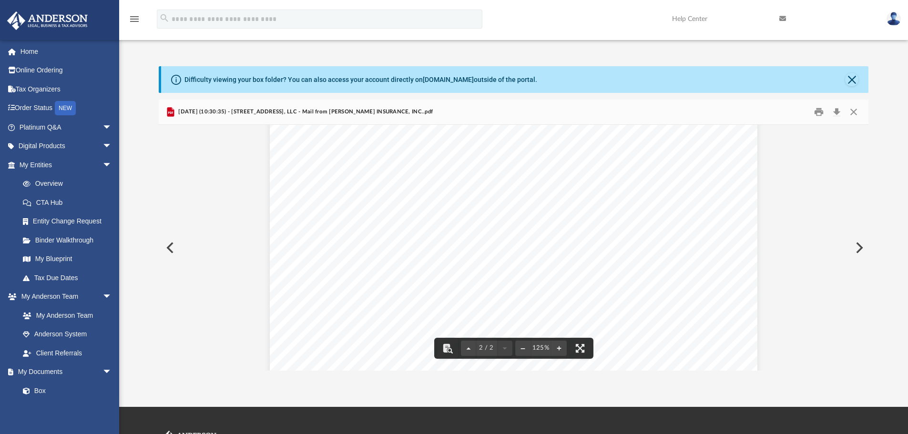
scroll to position [926, 0]
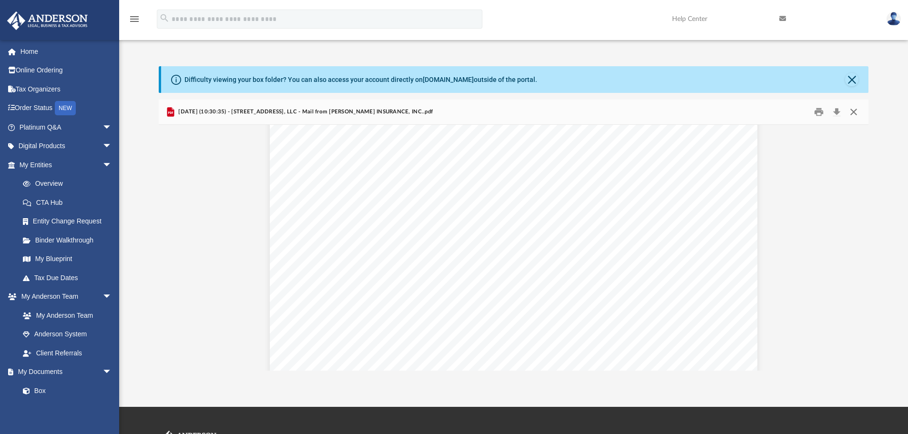
click at [857, 107] on button "Close" at bounding box center [853, 112] width 17 height 15
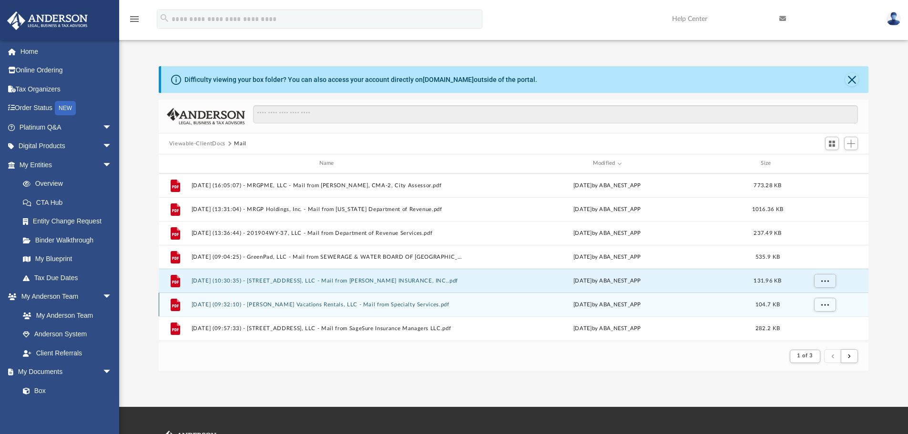
click at [331, 302] on button "[DATE] (09:32:10) - [PERSON_NAME] Vacations Rentals, LLC - Mail from Specialty …" at bounding box center [328, 305] width 275 height 6
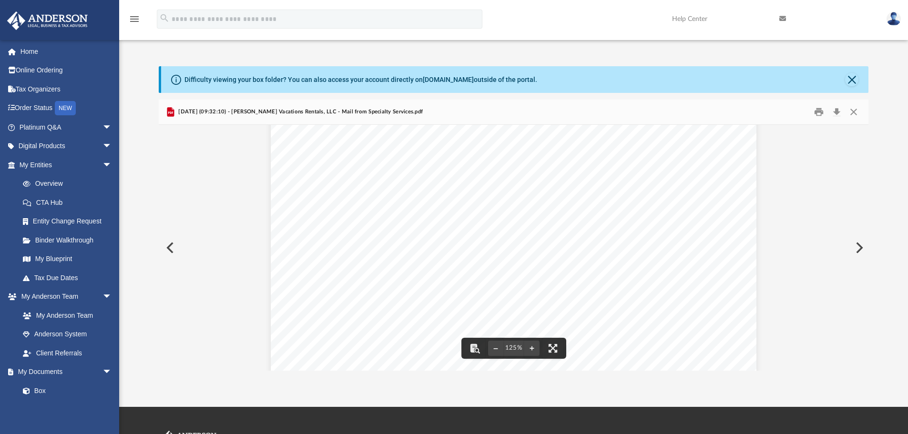
scroll to position [143, 0]
click at [854, 112] on button "Close" at bounding box center [853, 112] width 17 height 15
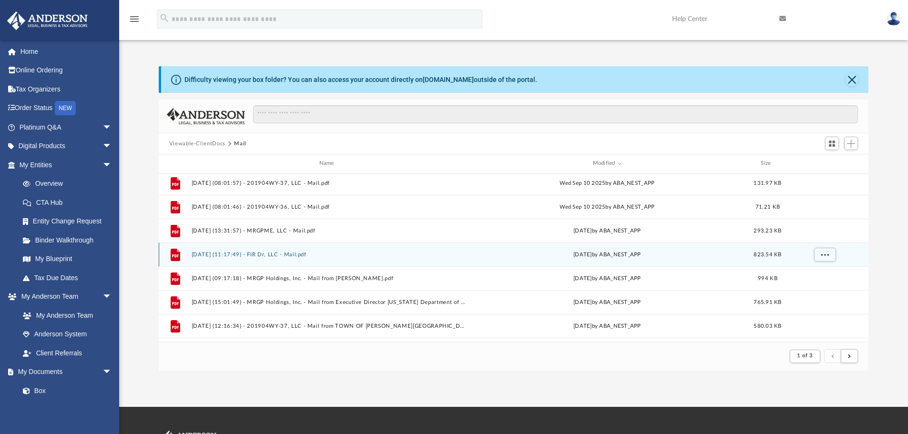
scroll to position [0, 0]
